Goal: Information Seeking & Learning: Check status

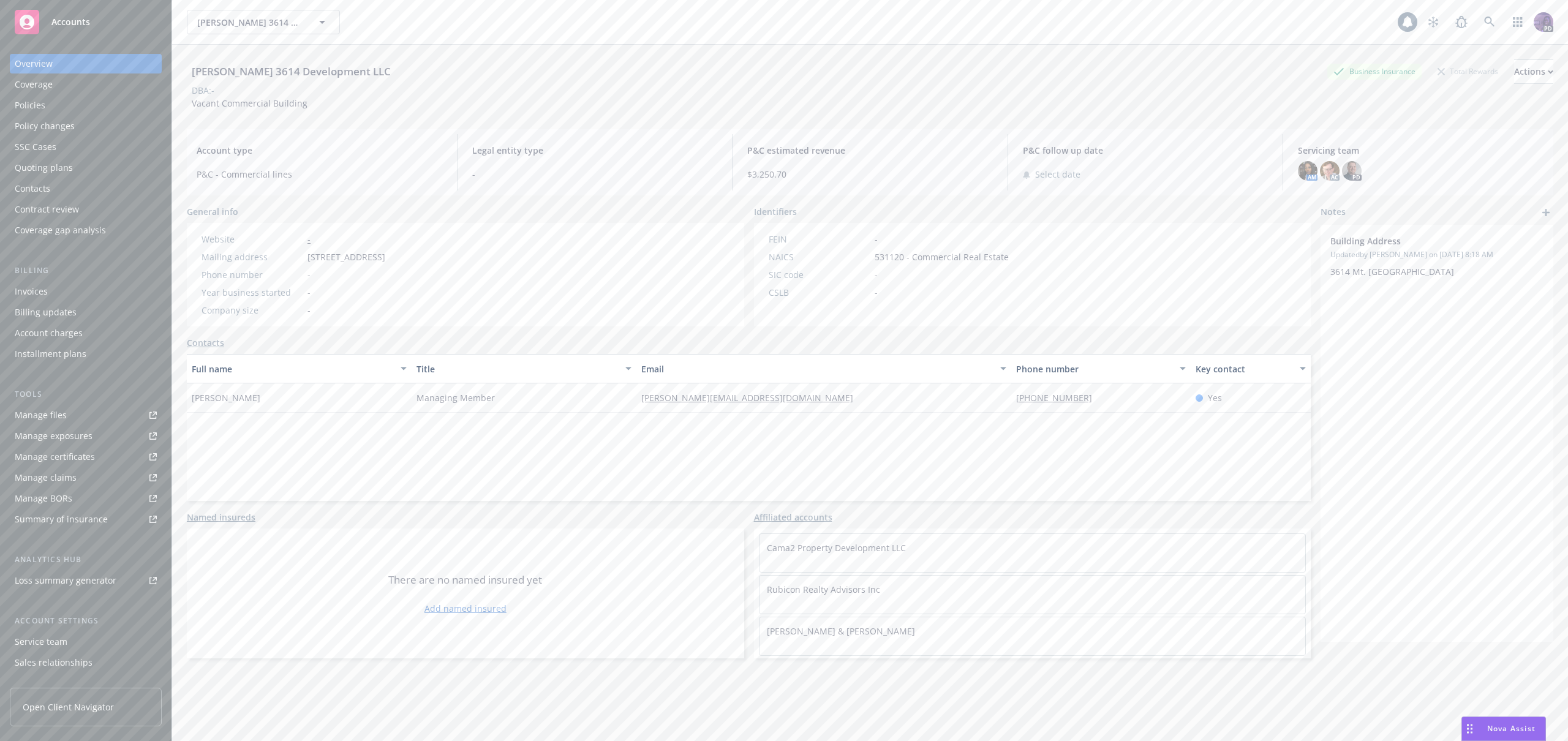
click at [497, 66] on div "Avery 3614 Development LLC Business Insurance Total Rewards Actions" at bounding box center [870, 71] width 1367 height 24
click at [506, 28] on div "Avery 3614 Development LLC Avery 3614 Development LLC" at bounding box center [792, 22] width 1211 height 24
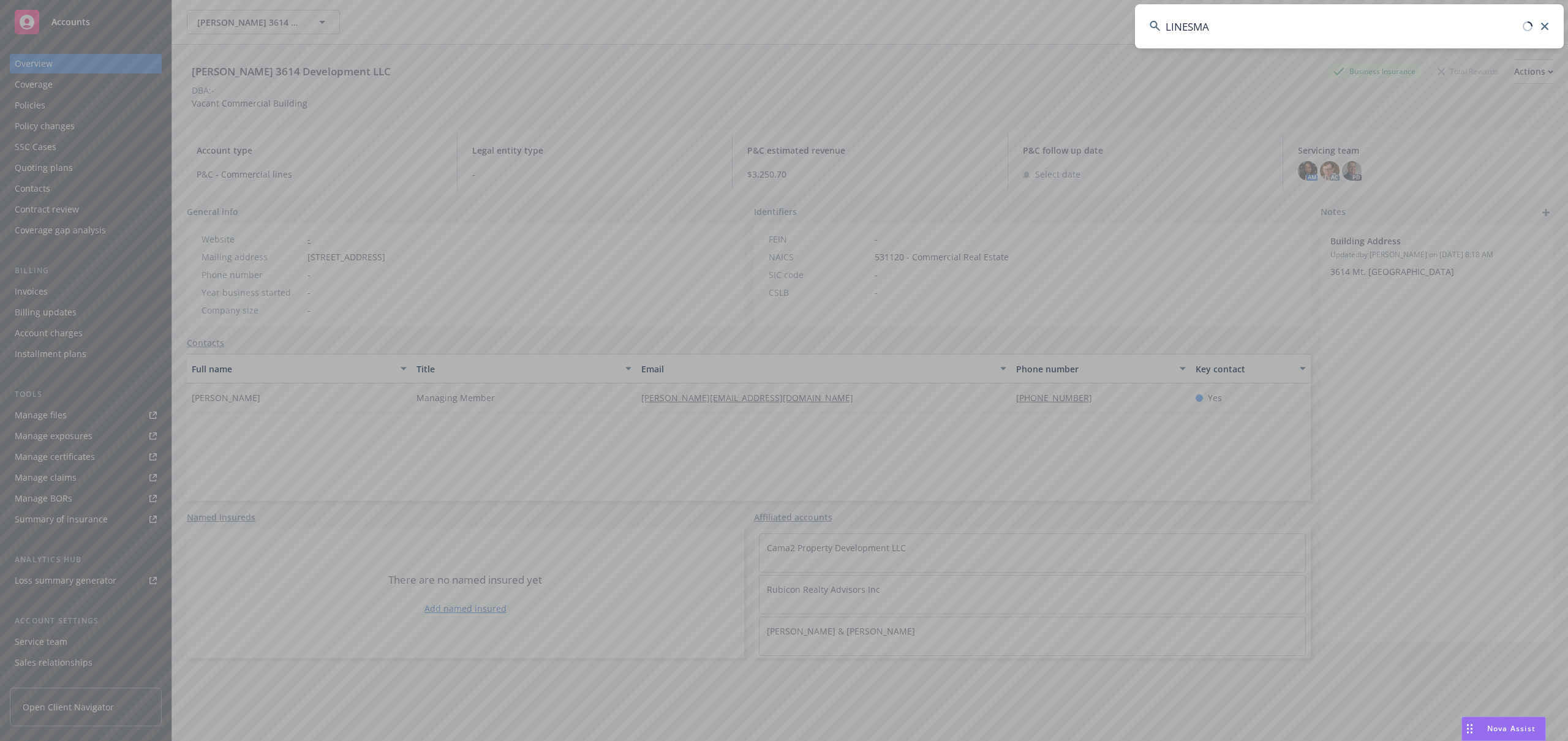
type input "LINESMAN"
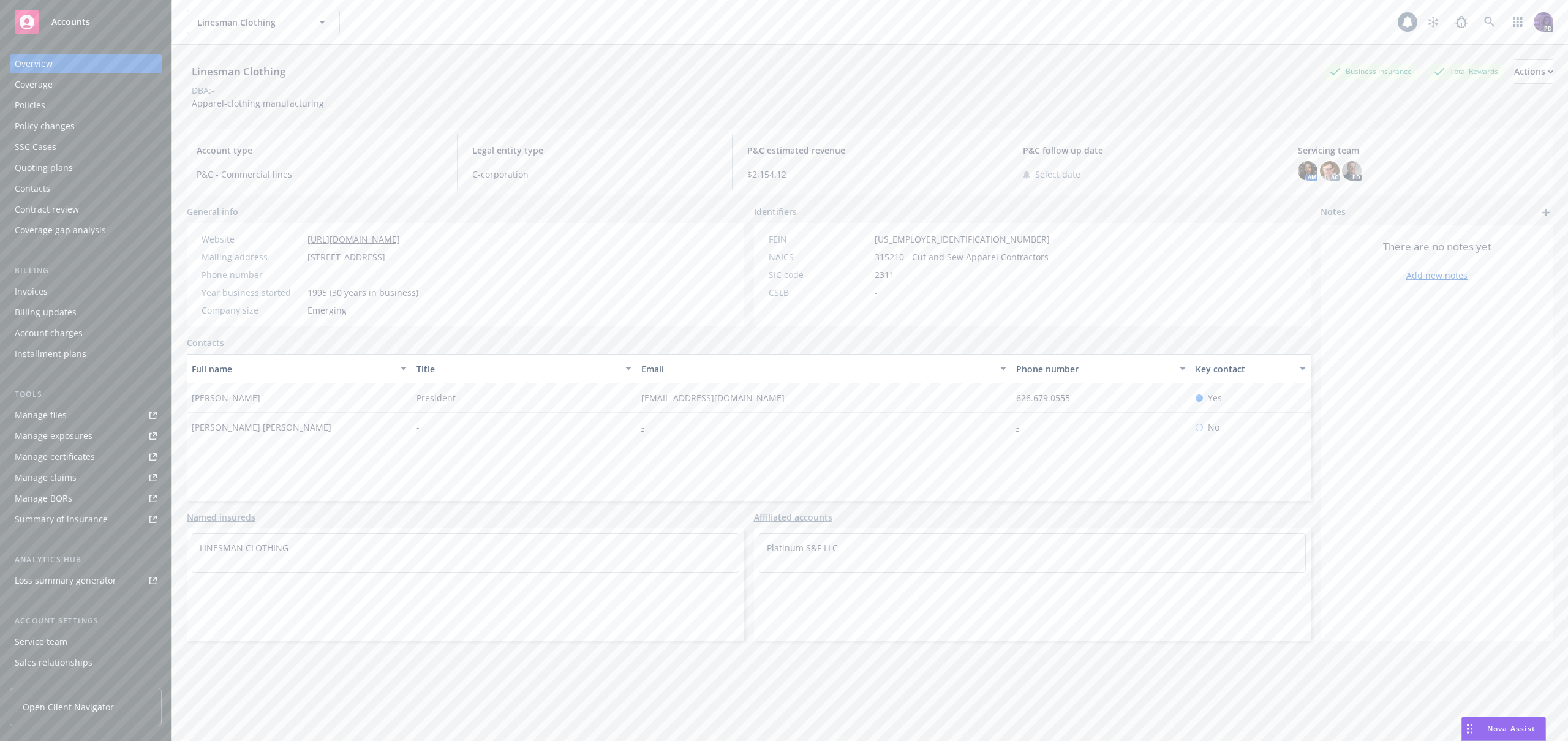
click at [32, 112] on div "Policies" at bounding box center [30, 105] width 31 height 20
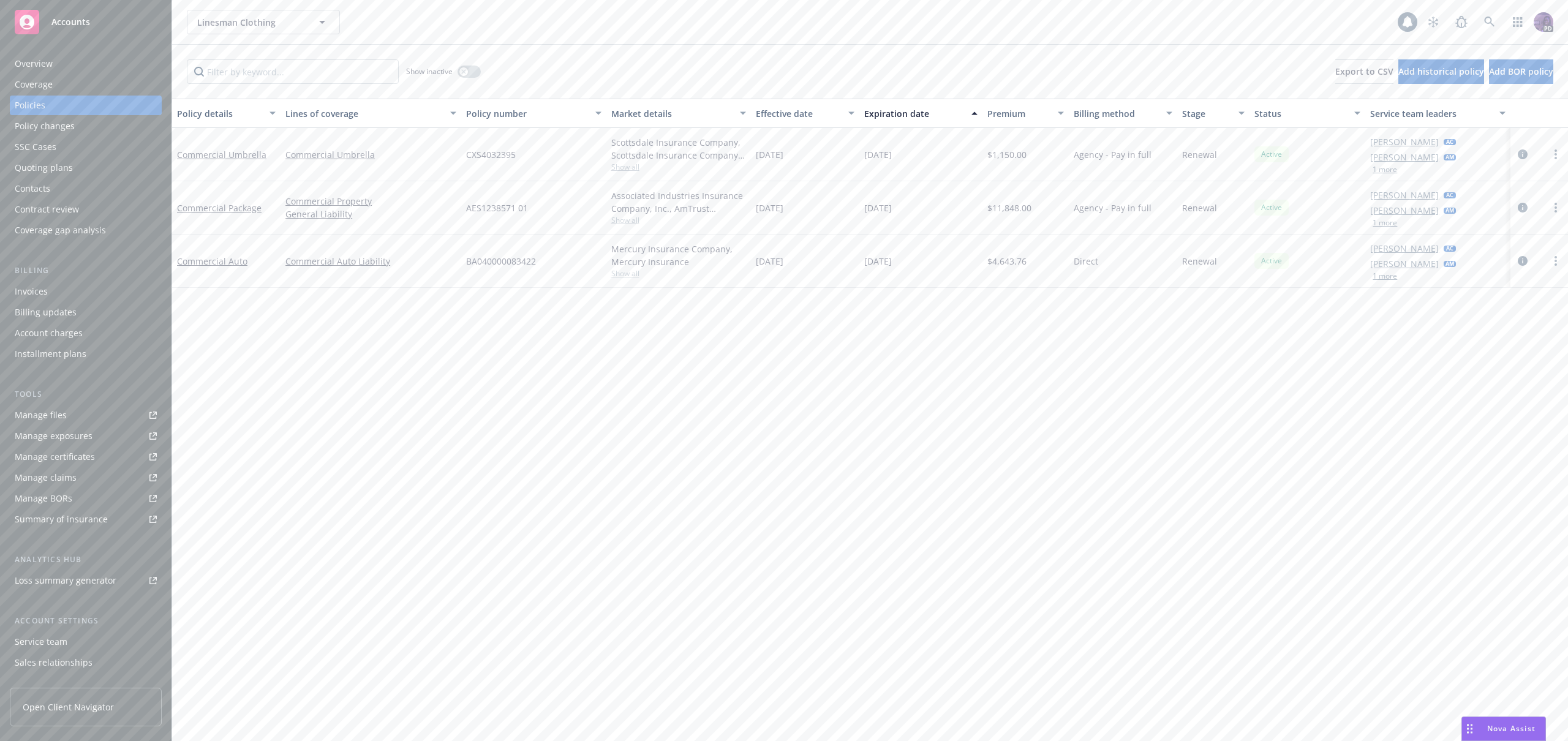
click at [456, 78] on div "Show inactive" at bounding box center [443, 71] width 75 height 24
click at [472, 78] on button "button" at bounding box center [469, 72] width 23 height 13
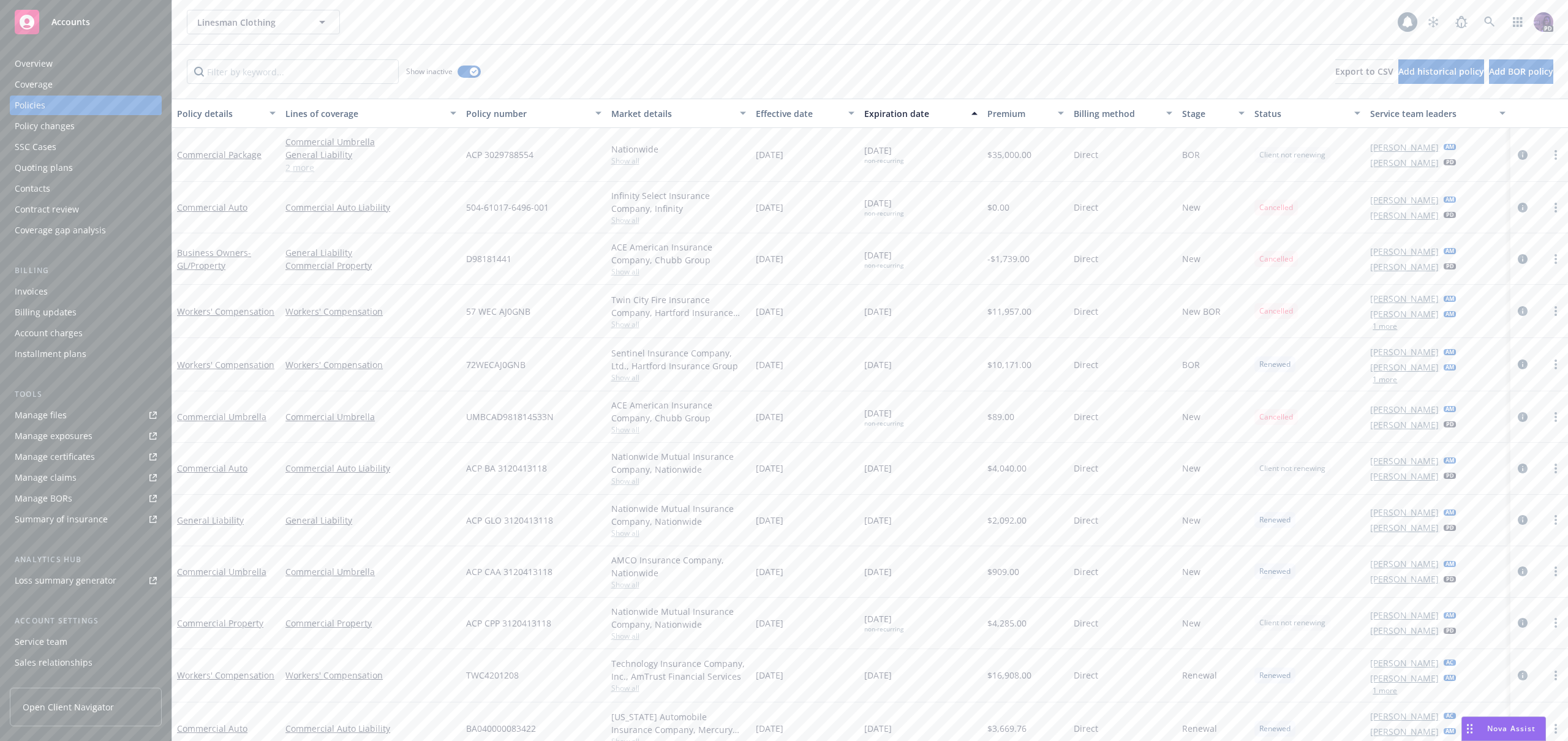
click at [83, 79] on div "Coverage" at bounding box center [86, 85] width 142 height 20
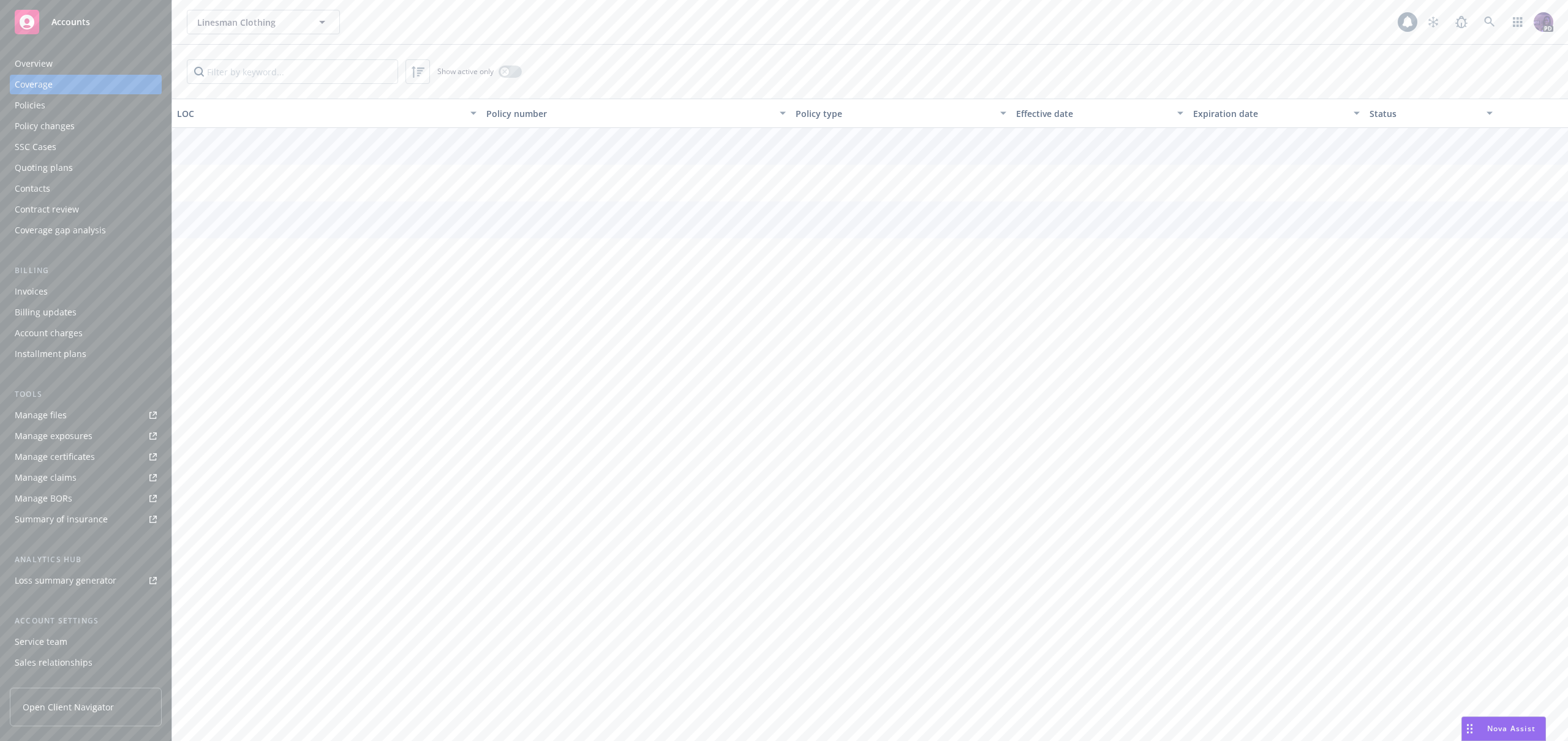
click at [90, 75] on div "Coverage" at bounding box center [86, 85] width 142 height 20
click at [92, 71] on div "Overview" at bounding box center [86, 64] width 142 height 20
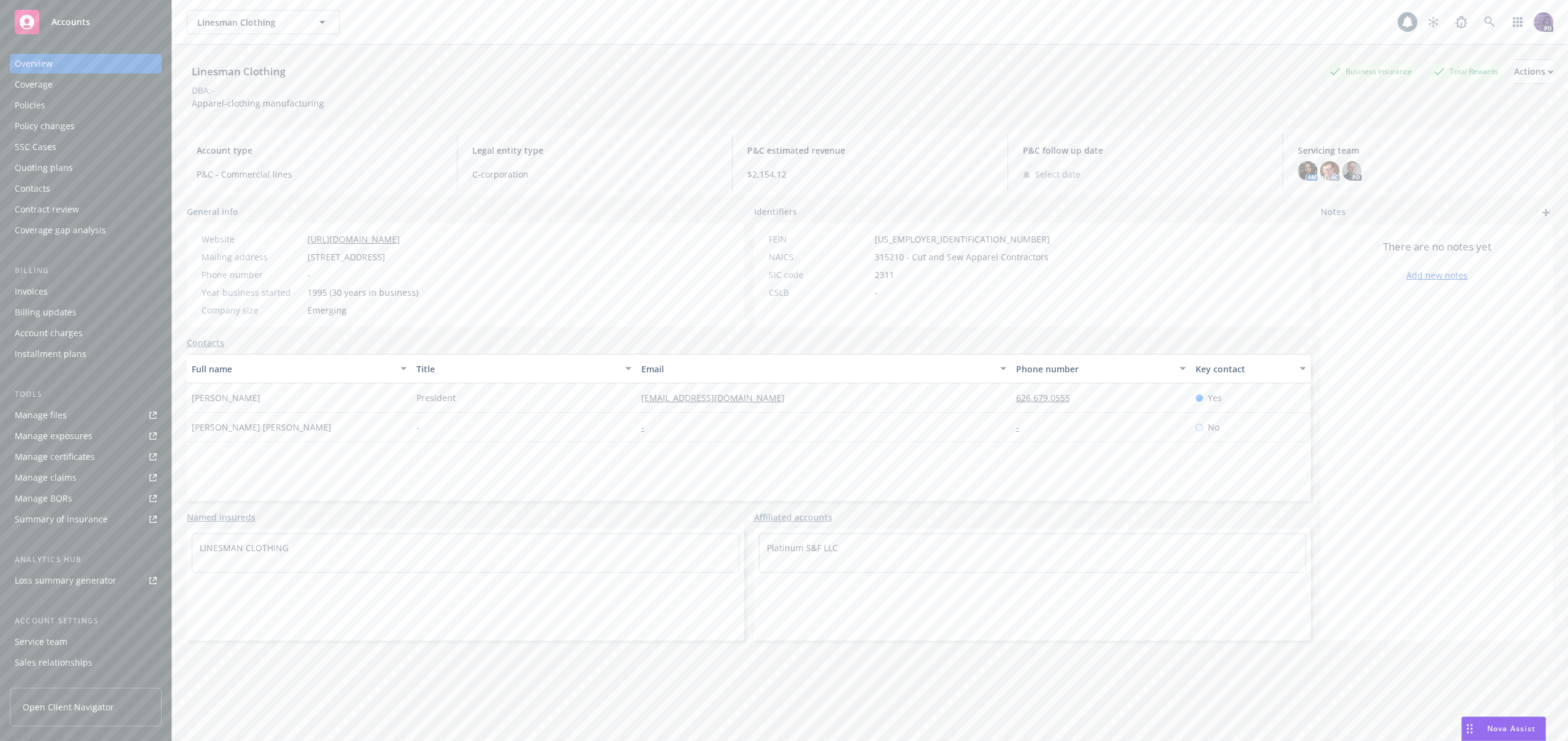
click at [78, 161] on div "Quoting plans" at bounding box center [86, 168] width 142 height 20
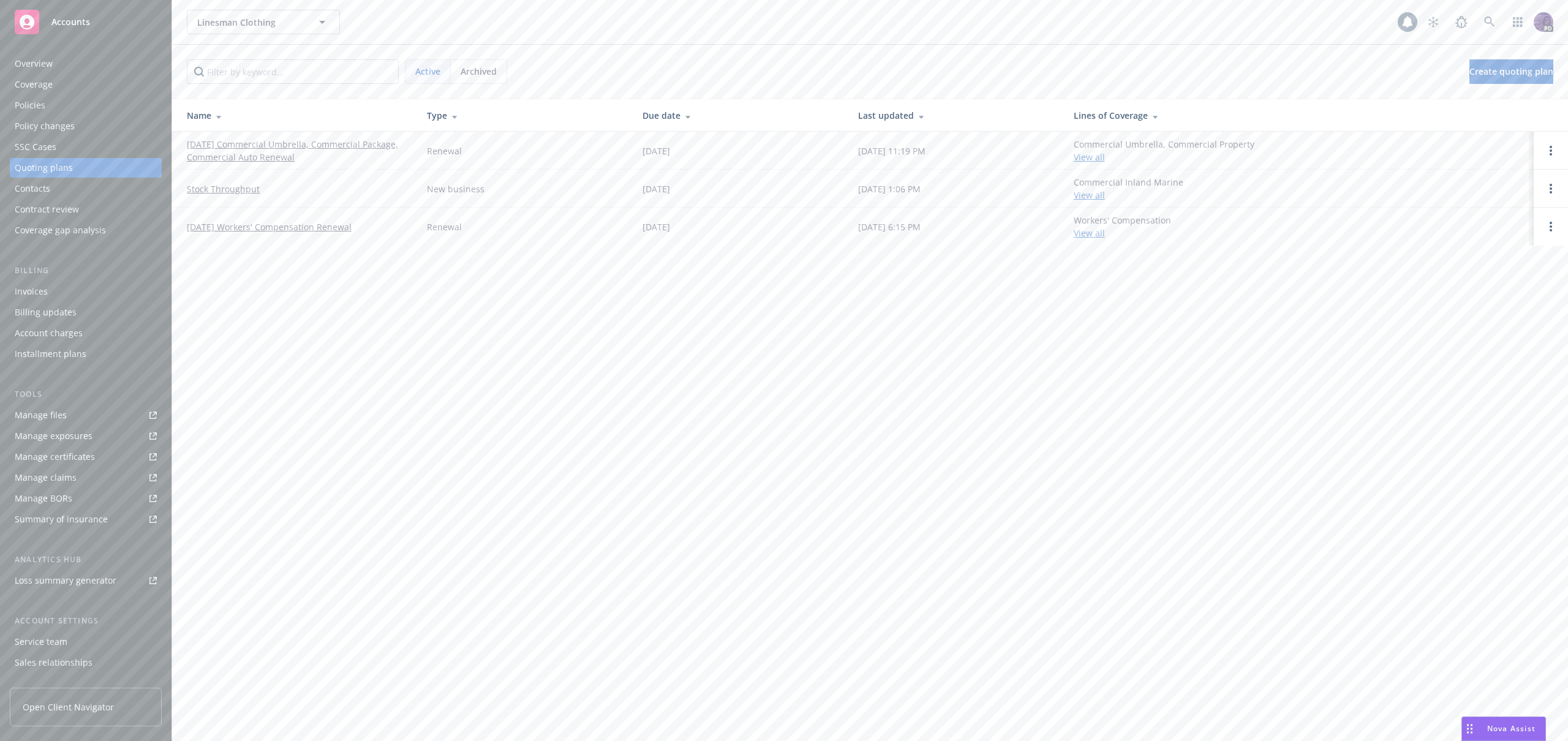
click at [373, 142] on link "[DATE] Commercial Umbrella, Commercial Package, Commercial Auto Renewal" at bounding box center [297, 151] width 221 height 26
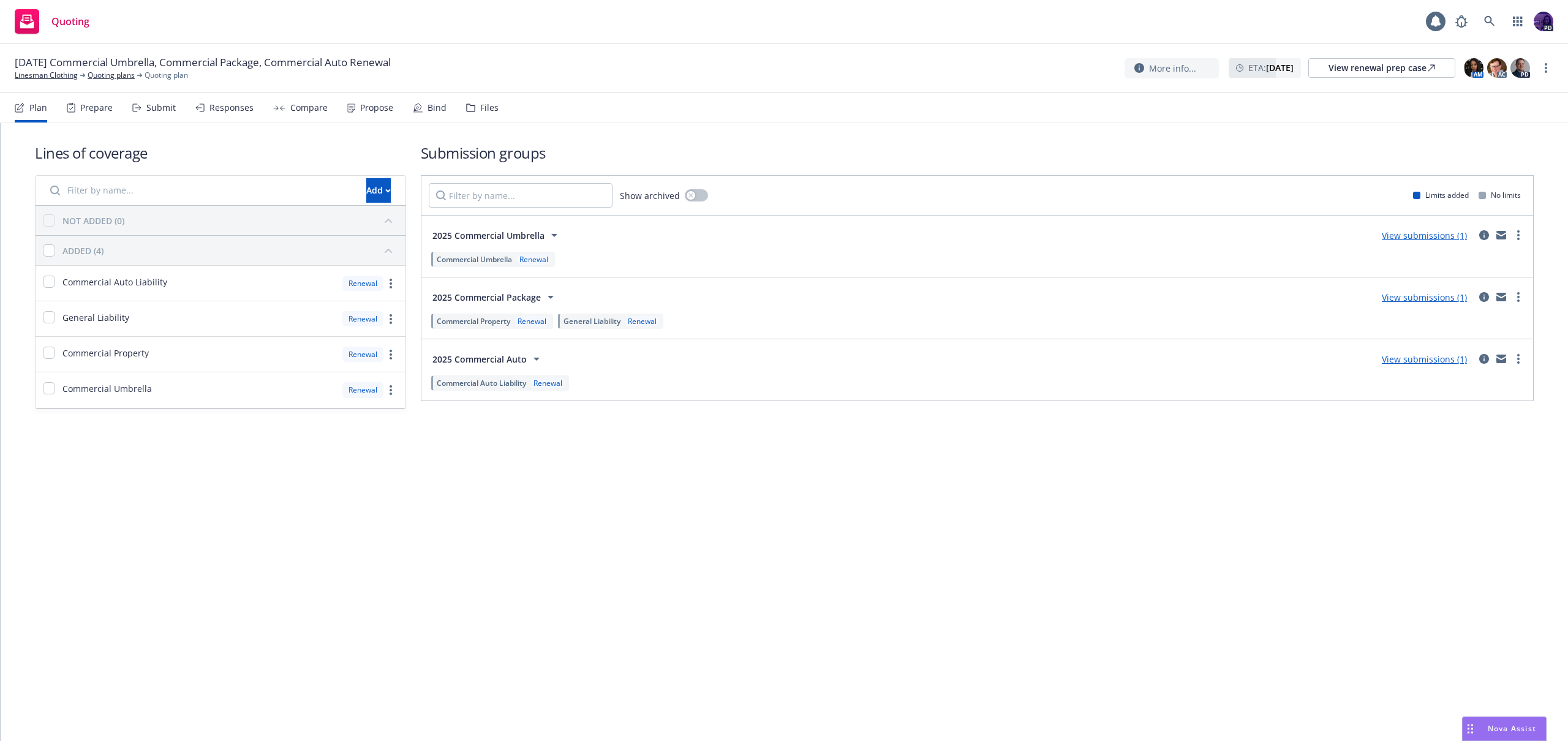
click at [236, 110] on div "Responses" at bounding box center [231, 107] width 44 height 10
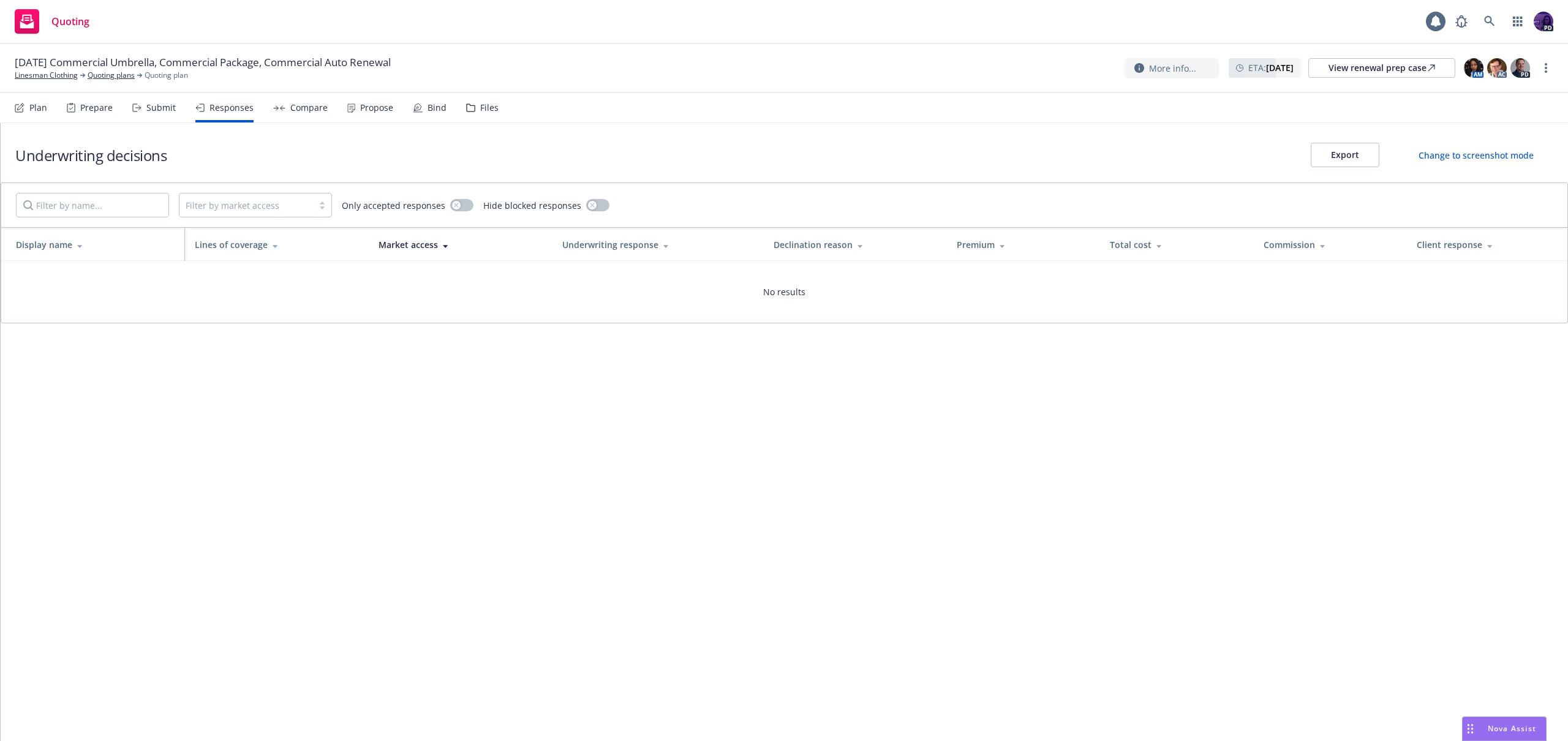
click at [449, 26] on div "Quoting 1 PD" at bounding box center [784, 22] width 1568 height 44
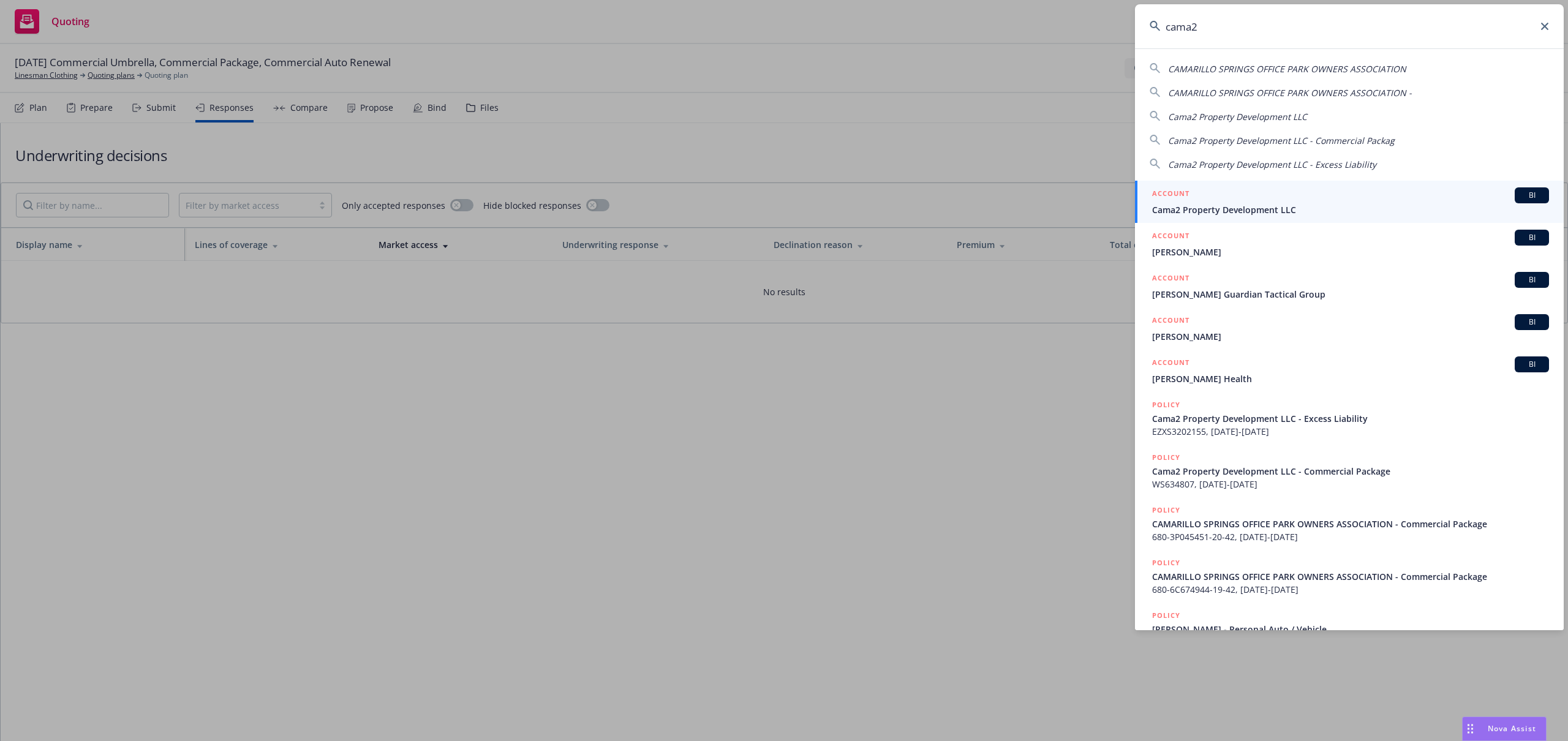
type input "cama2"
click at [1179, 207] on span "Cama2 Property Development LLC" at bounding box center [1351, 210] width 397 height 13
